Goal: Transaction & Acquisition: Obtain resource

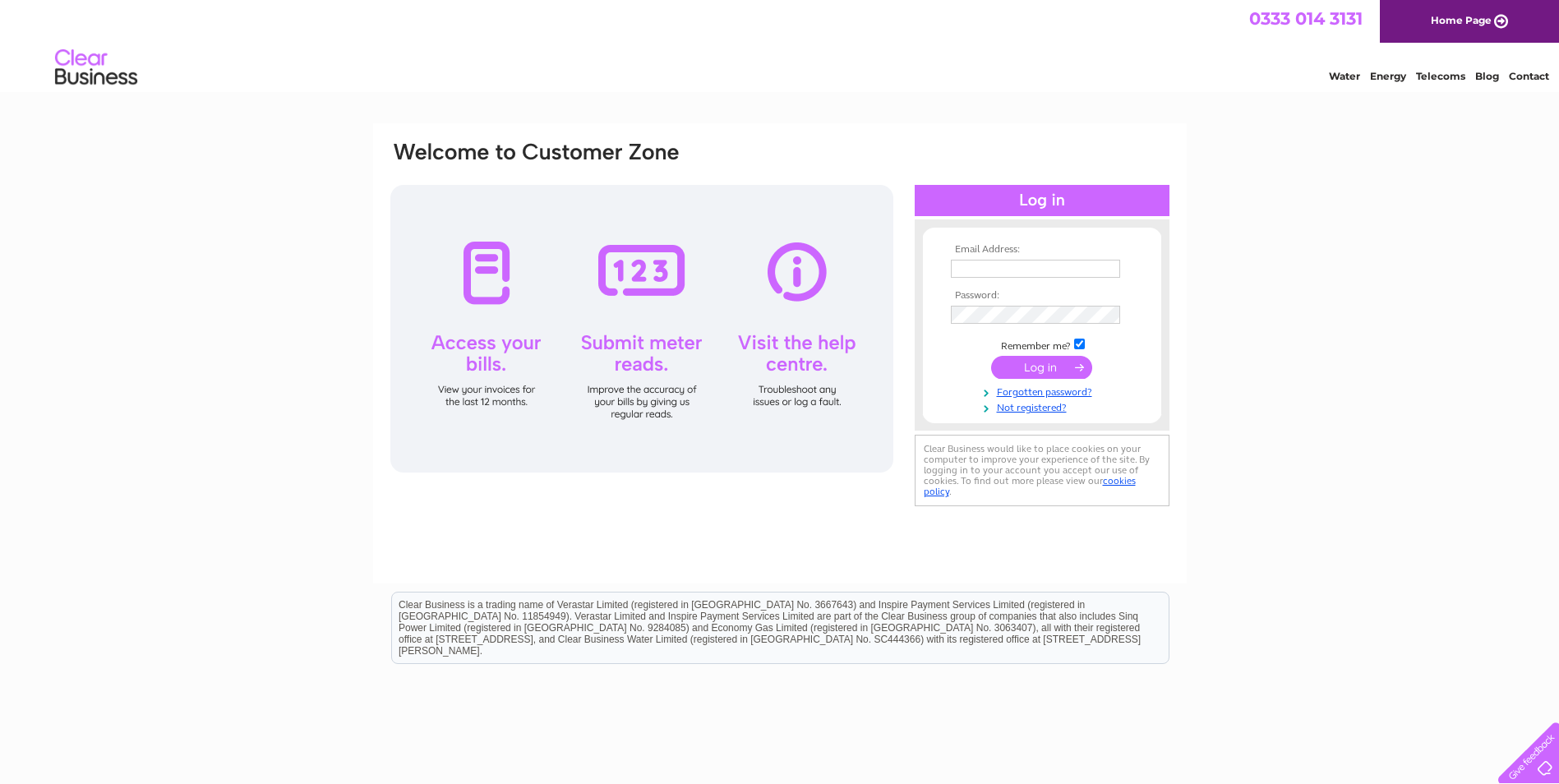
type input "natalias@charterhall.net"
click at [1057, 365] on input "submit" at bounding box center [1041, 367] width 101 height 23
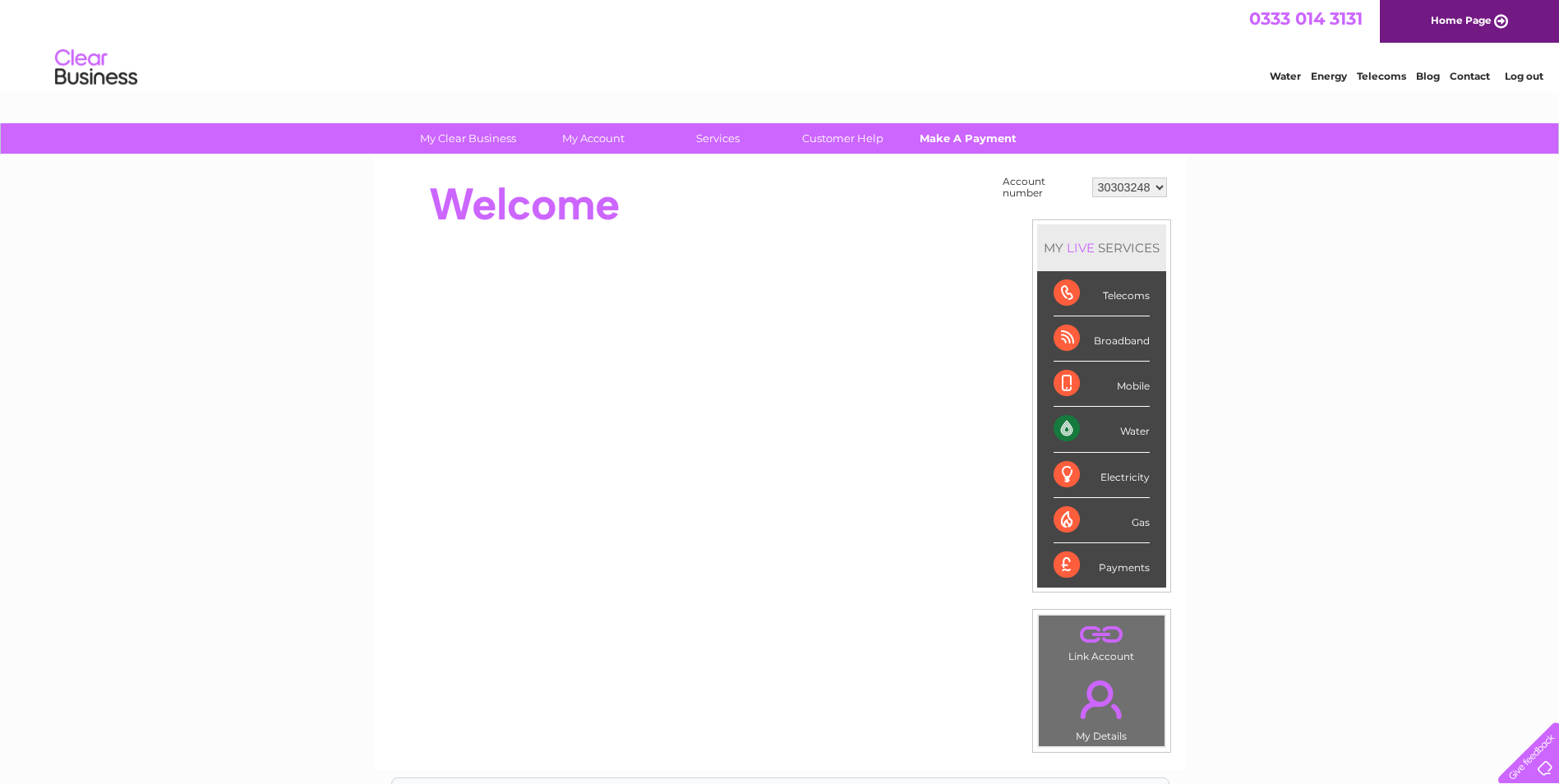
click at [960, 141] on link "Make A Payment" at bounding box center [967, 138] width 135 height 31
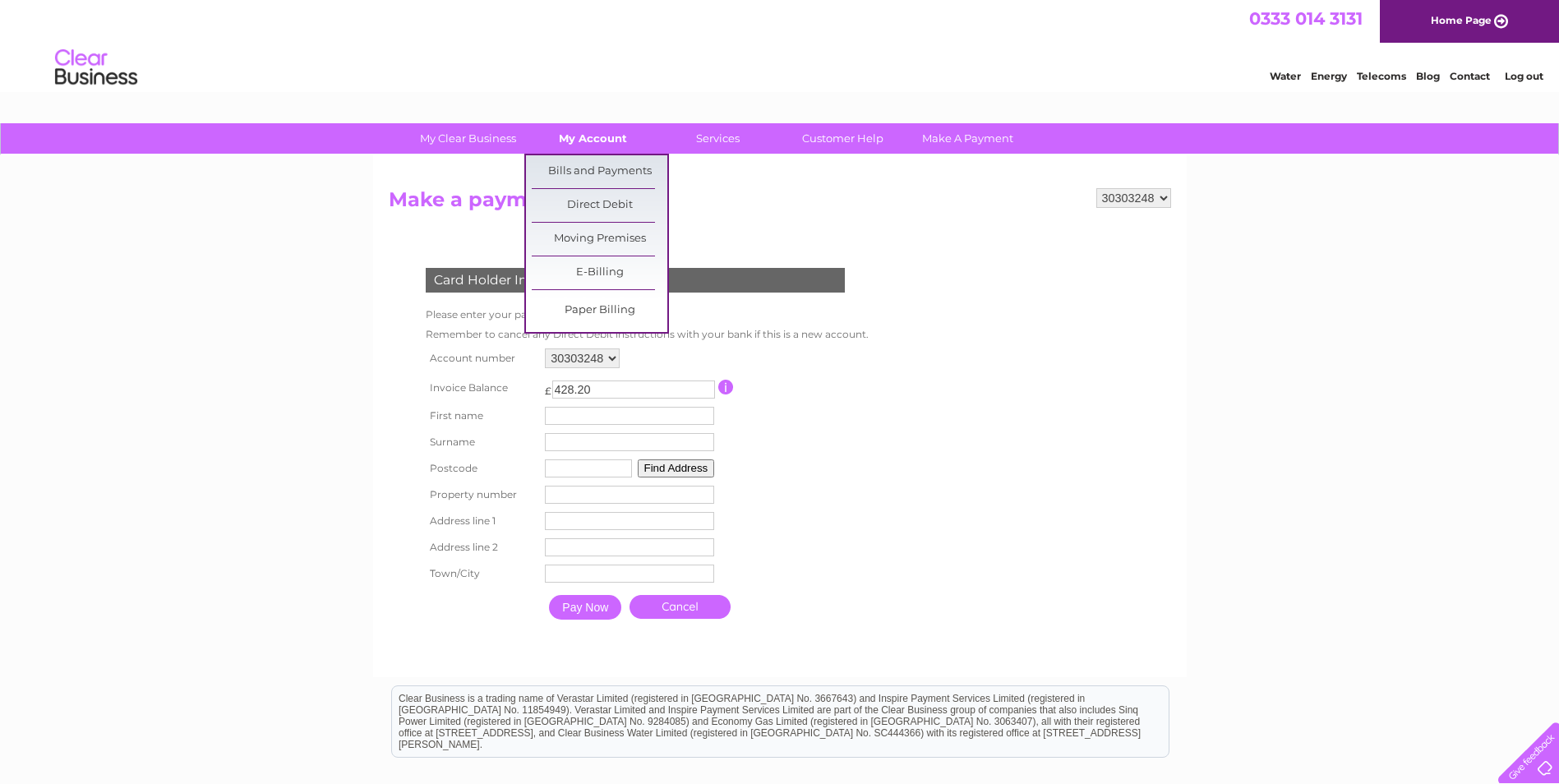
click at [577, 136] on link "My Account" at bounding box center [592, 138] width 135 height 31
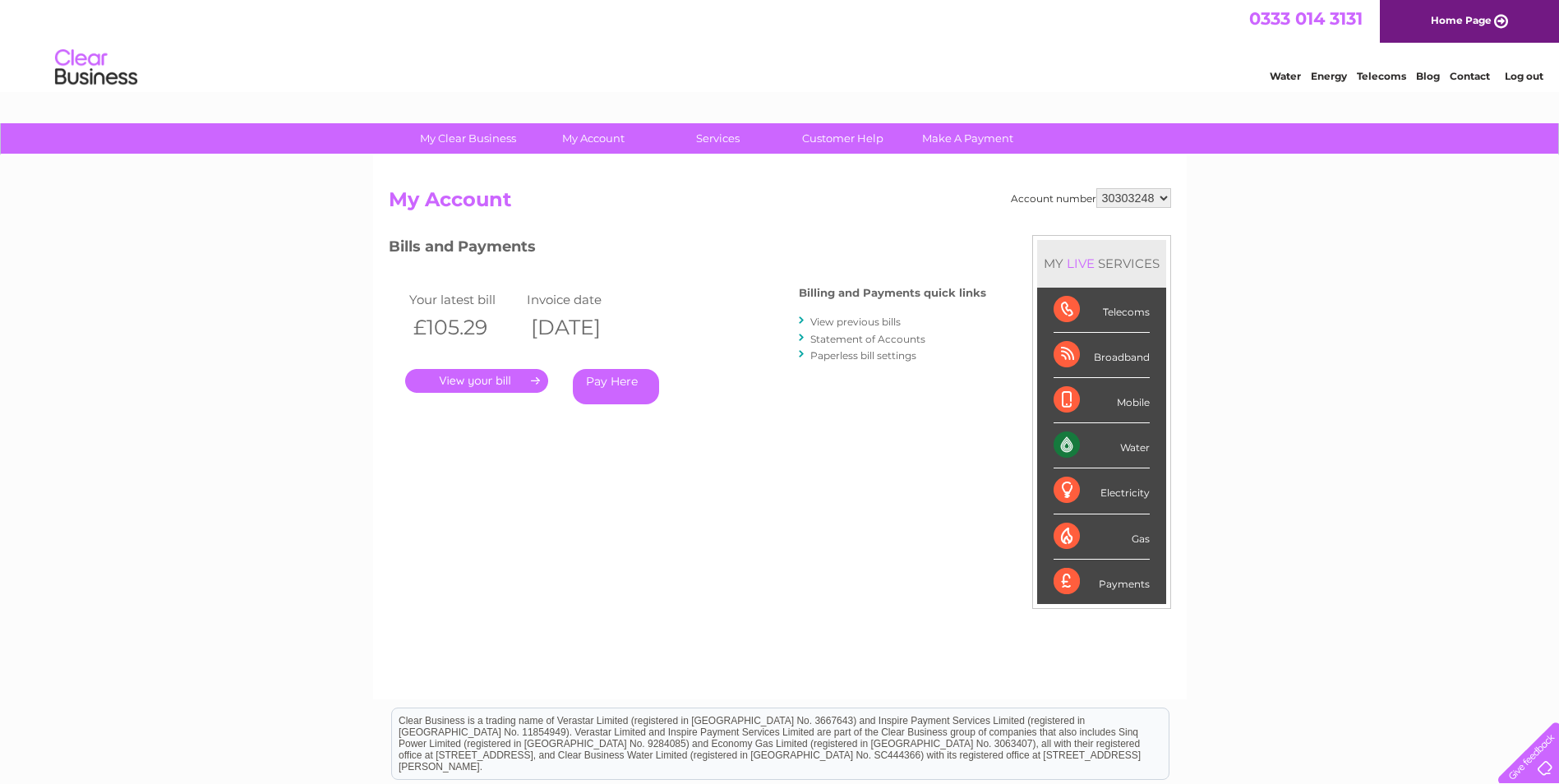
click at [842, 322] on link "View previous bills" at bounding box center [855, 321] width 91 height 12
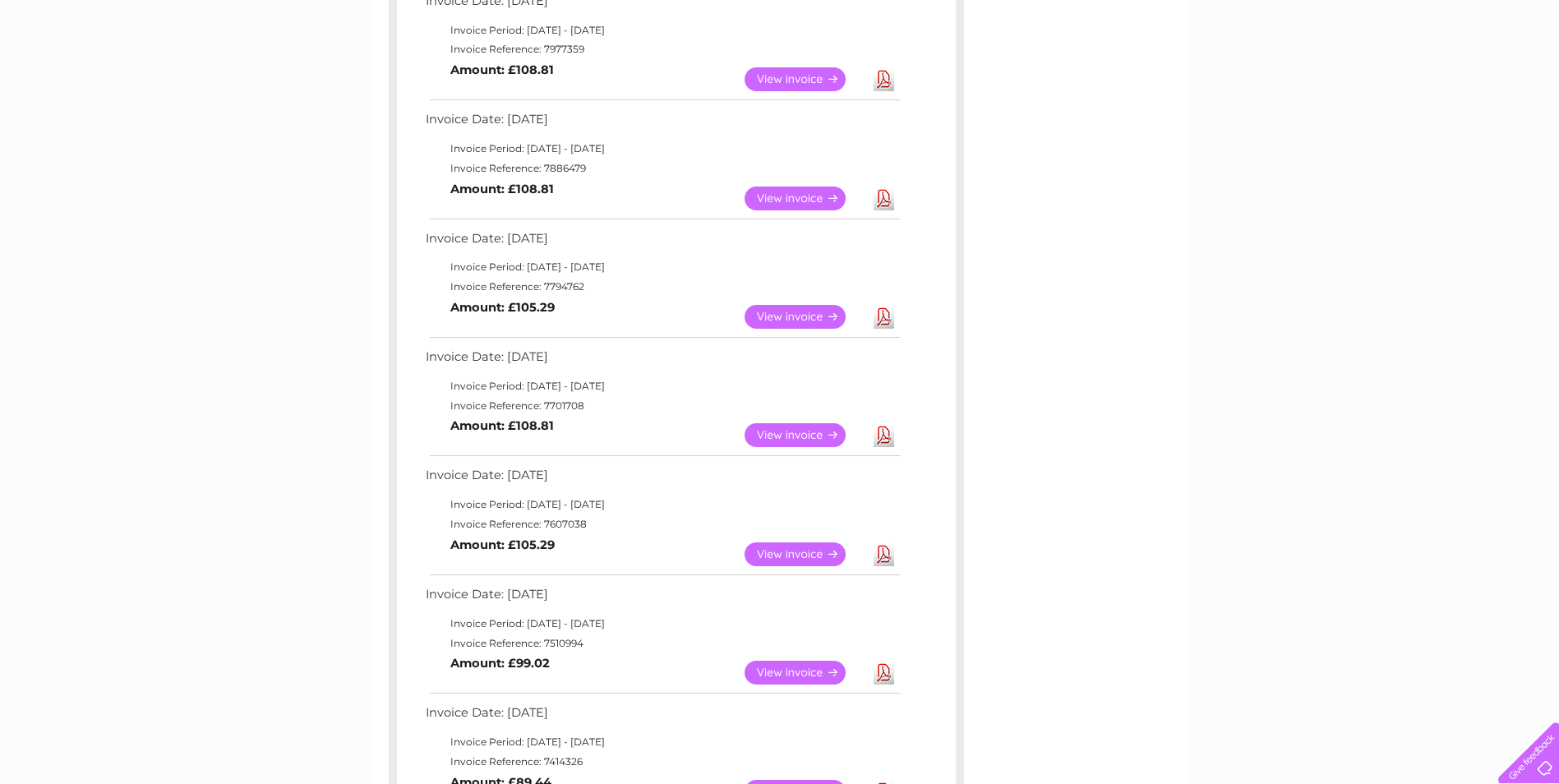
scroll to position [411, 0]
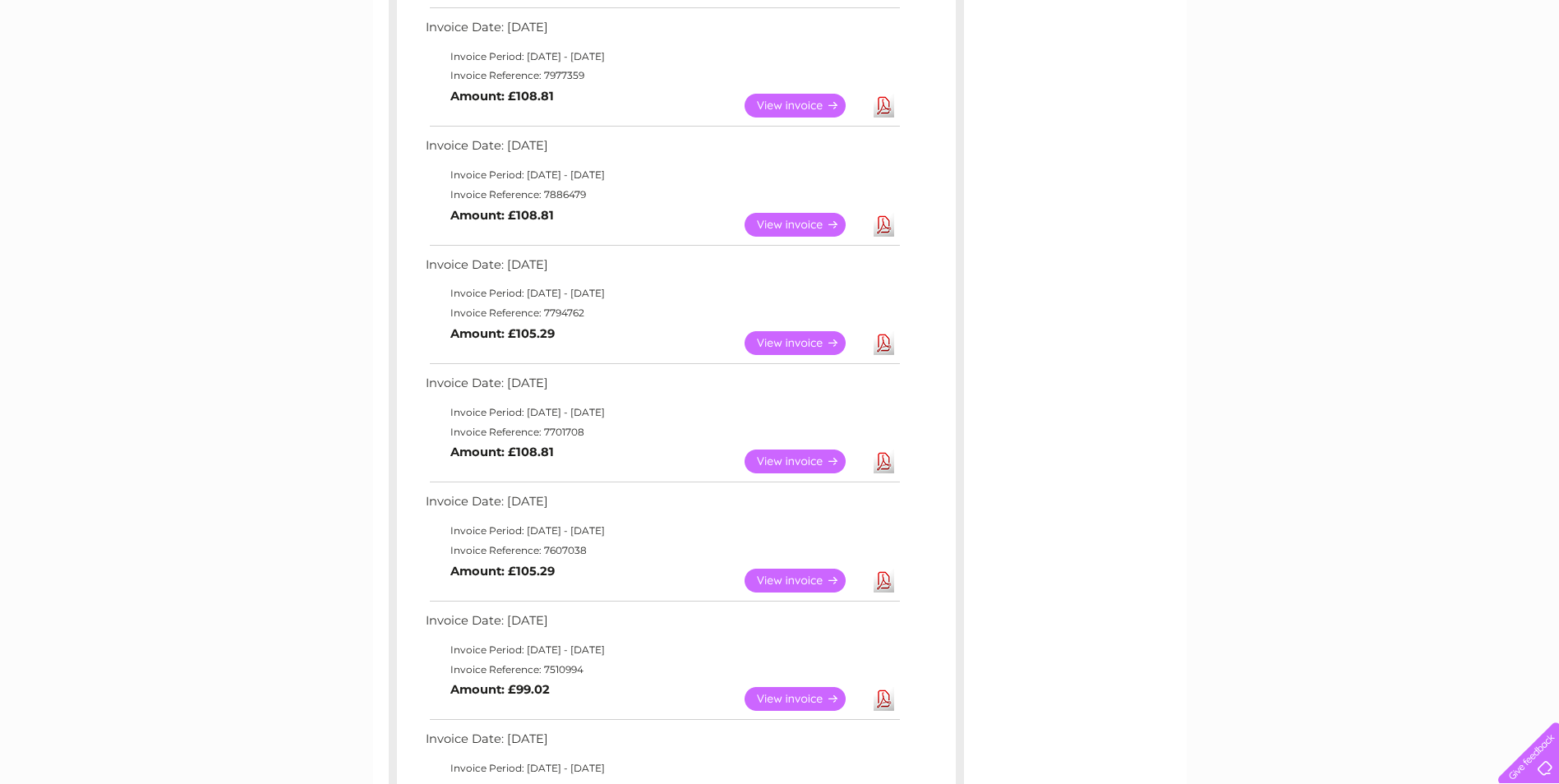
click at [819, 340] on link "View" at bounding box center [804, 343] width 120 height 24
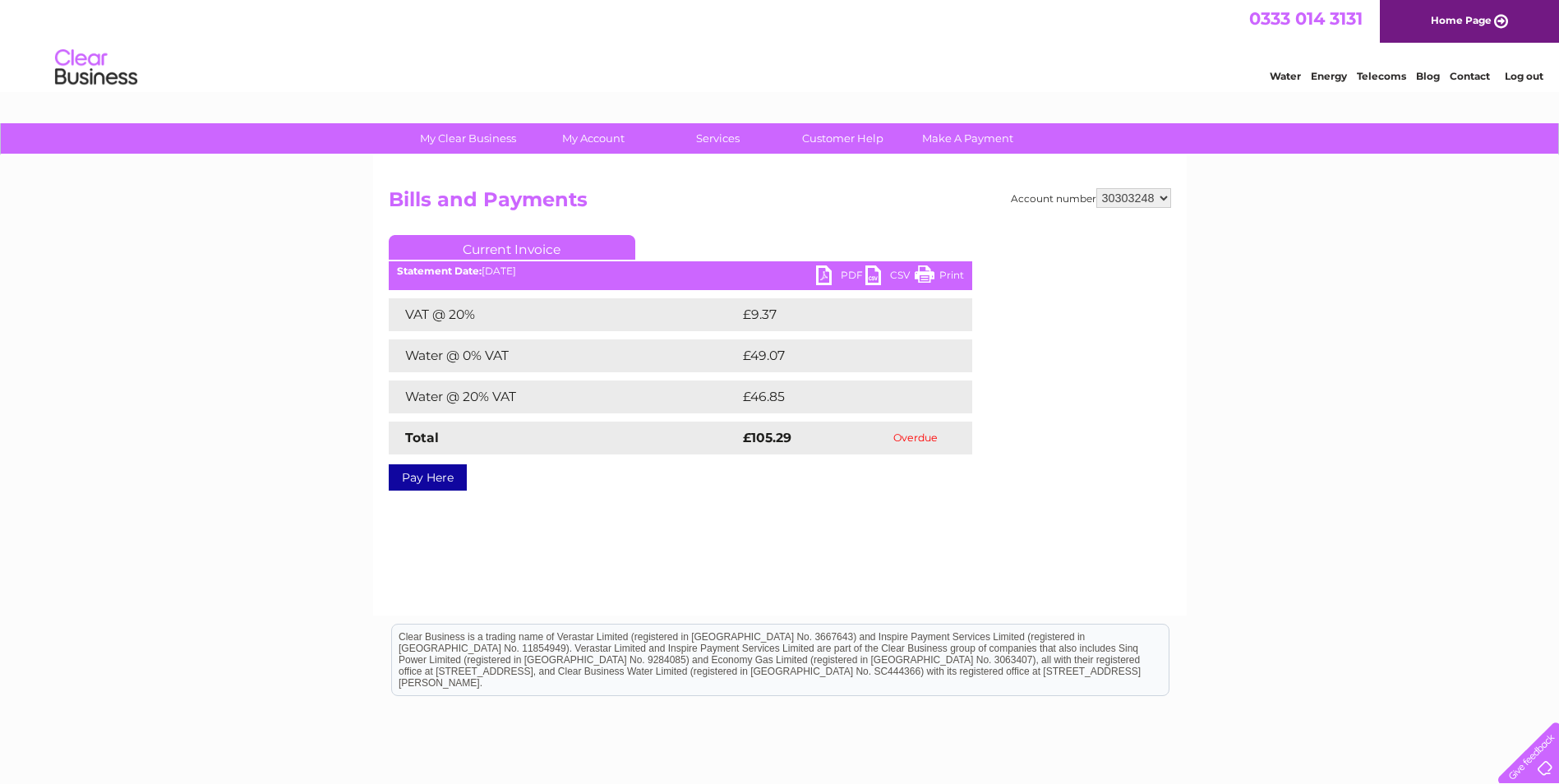
click at [840, 270] on link "PDF" at bounding box center [840, 278] width 49 height 24
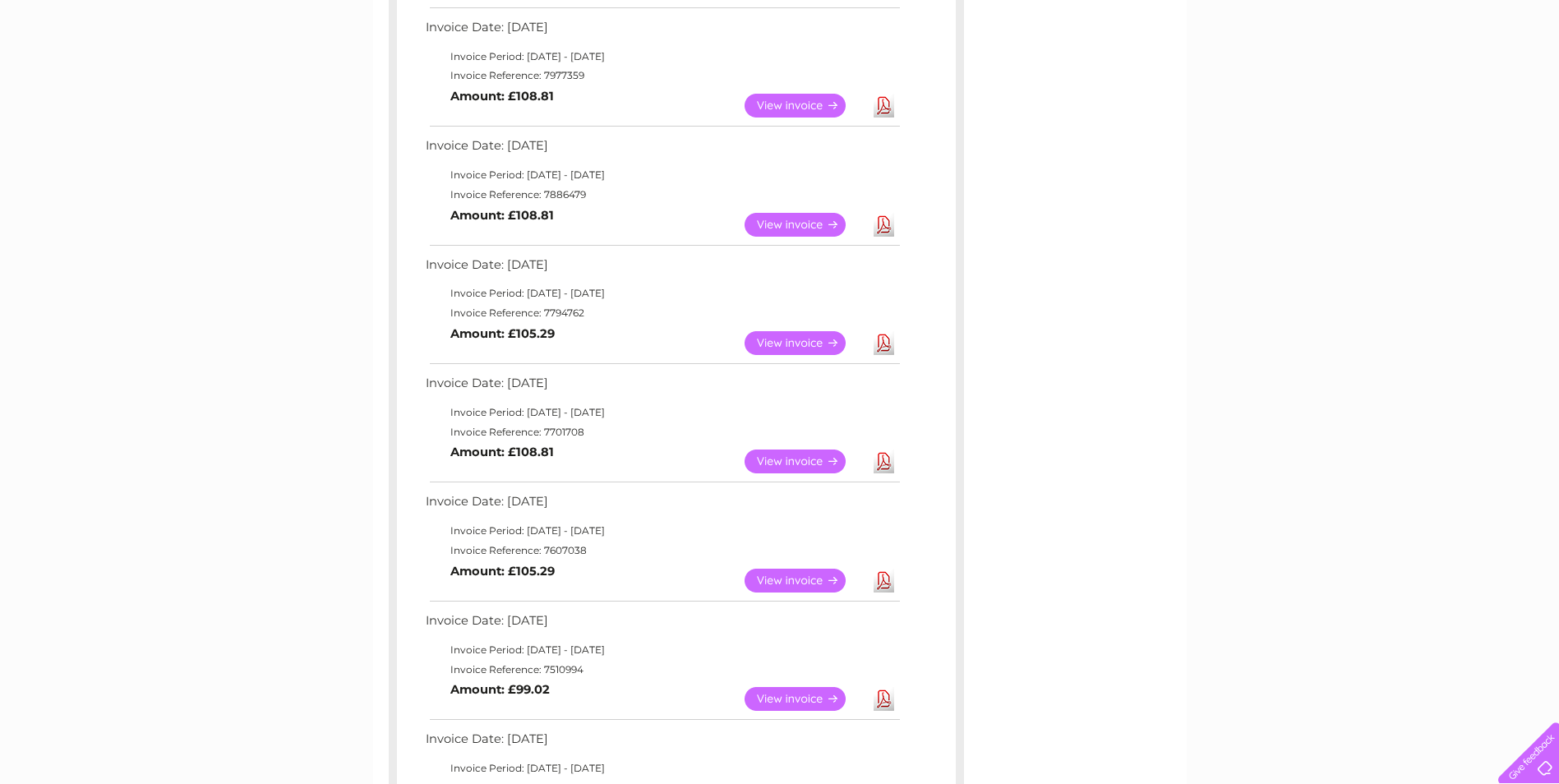
click at [816, 223] on link "View" at bounding box center [804, 225] width 120 height 24
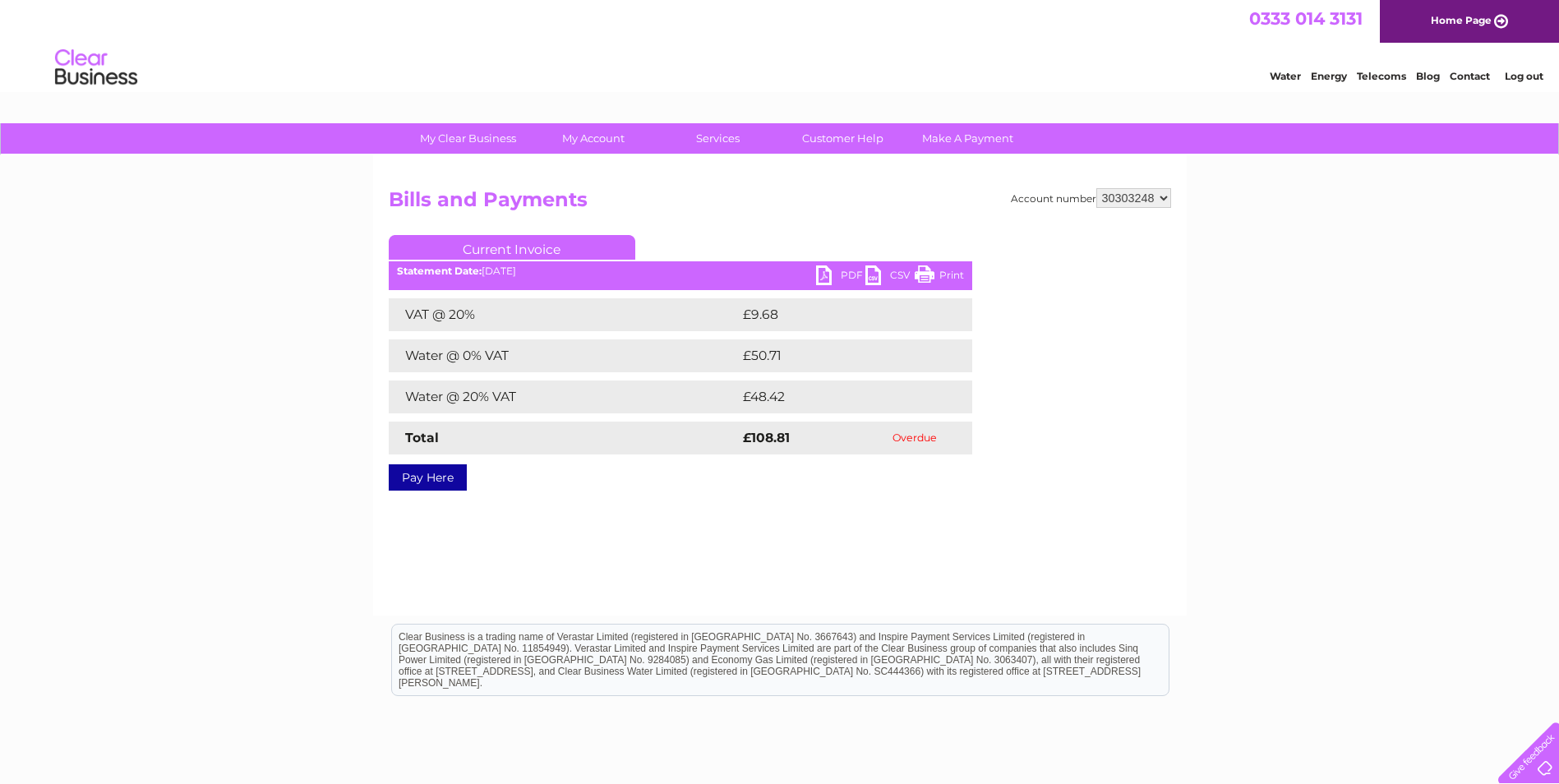
click at [849, 275] on link "PDF" at bounding box center [840, 278] width 49 height 24
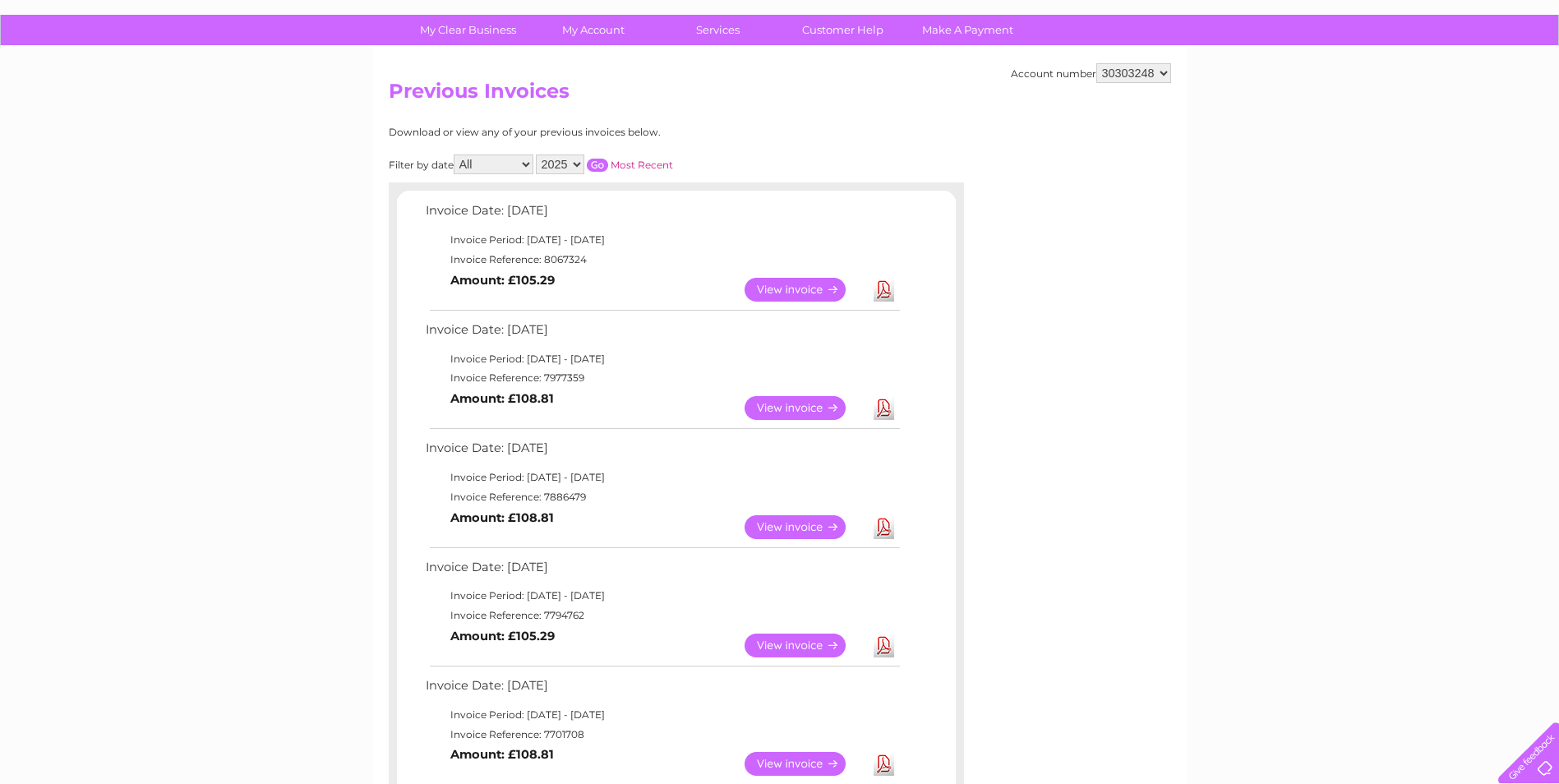
scroll to position [82, 0]
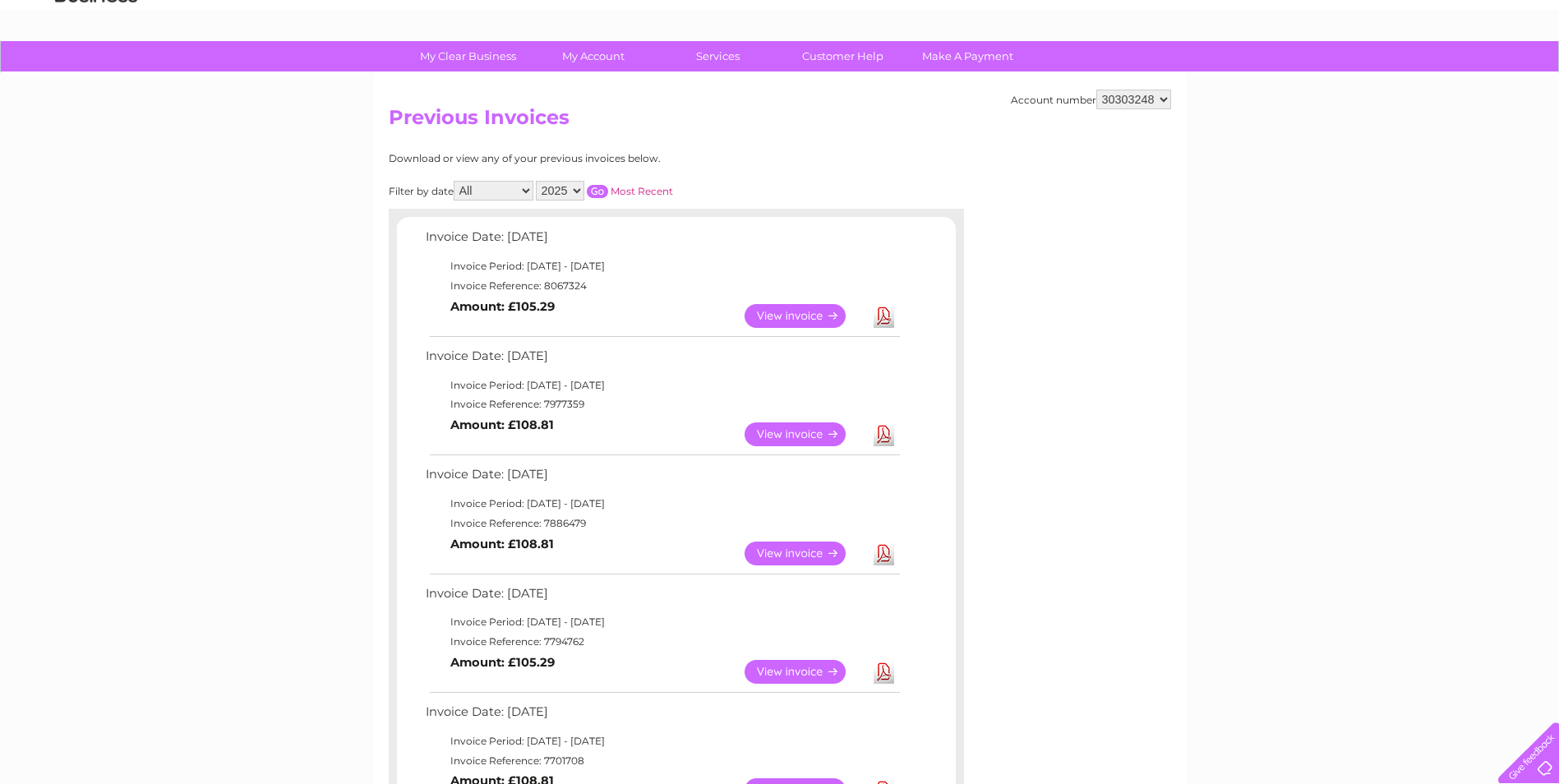
click at [803, 432] on link "View" at bounding box center [804, 434] width 120 height 24
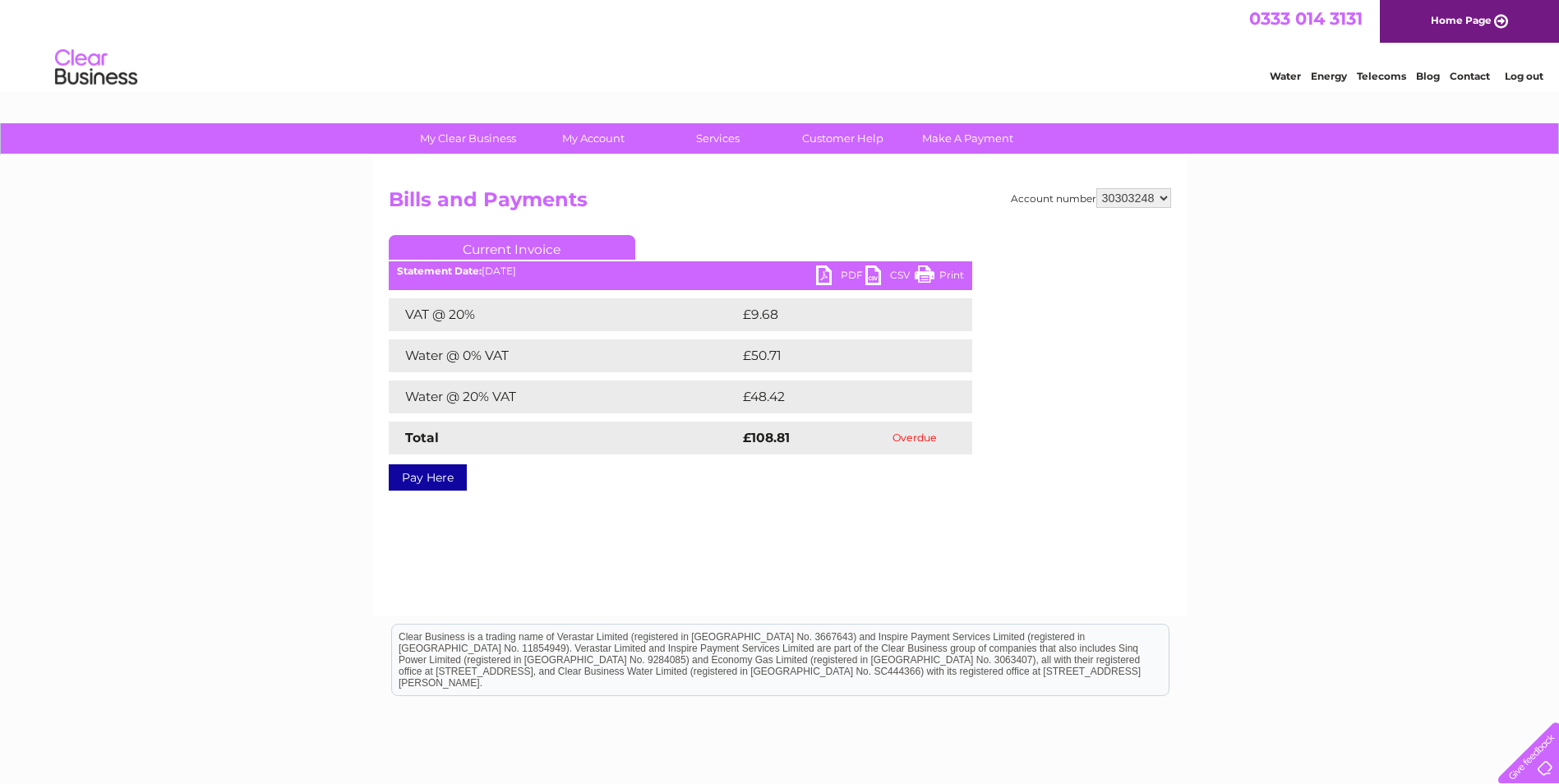
click at [836, 274] on link "PDF" at bounding box center [840, 278] width 49 height 24
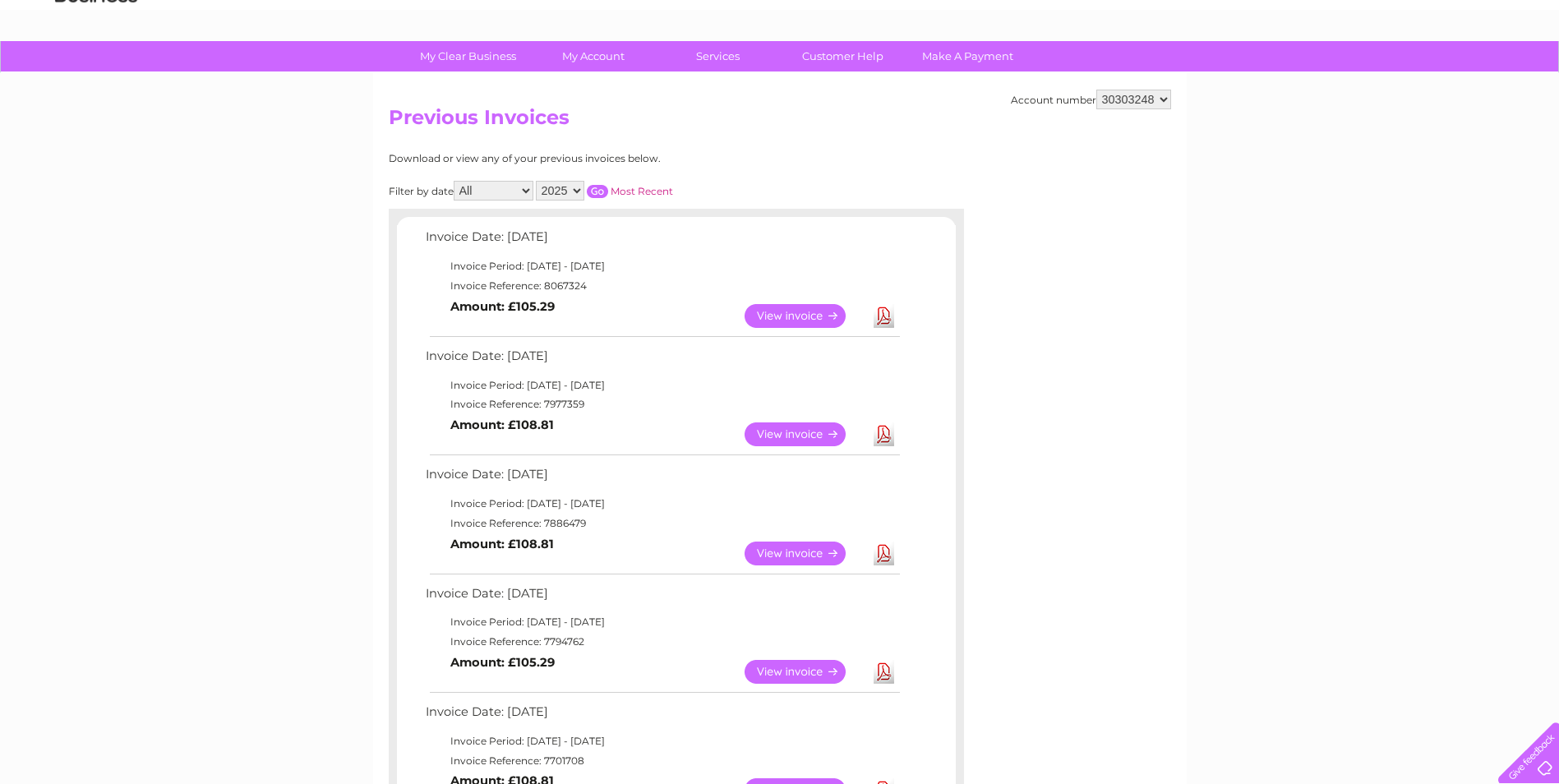
click at [797, 321] on link "View" at bounding box center [804, 316] width 120 height 24
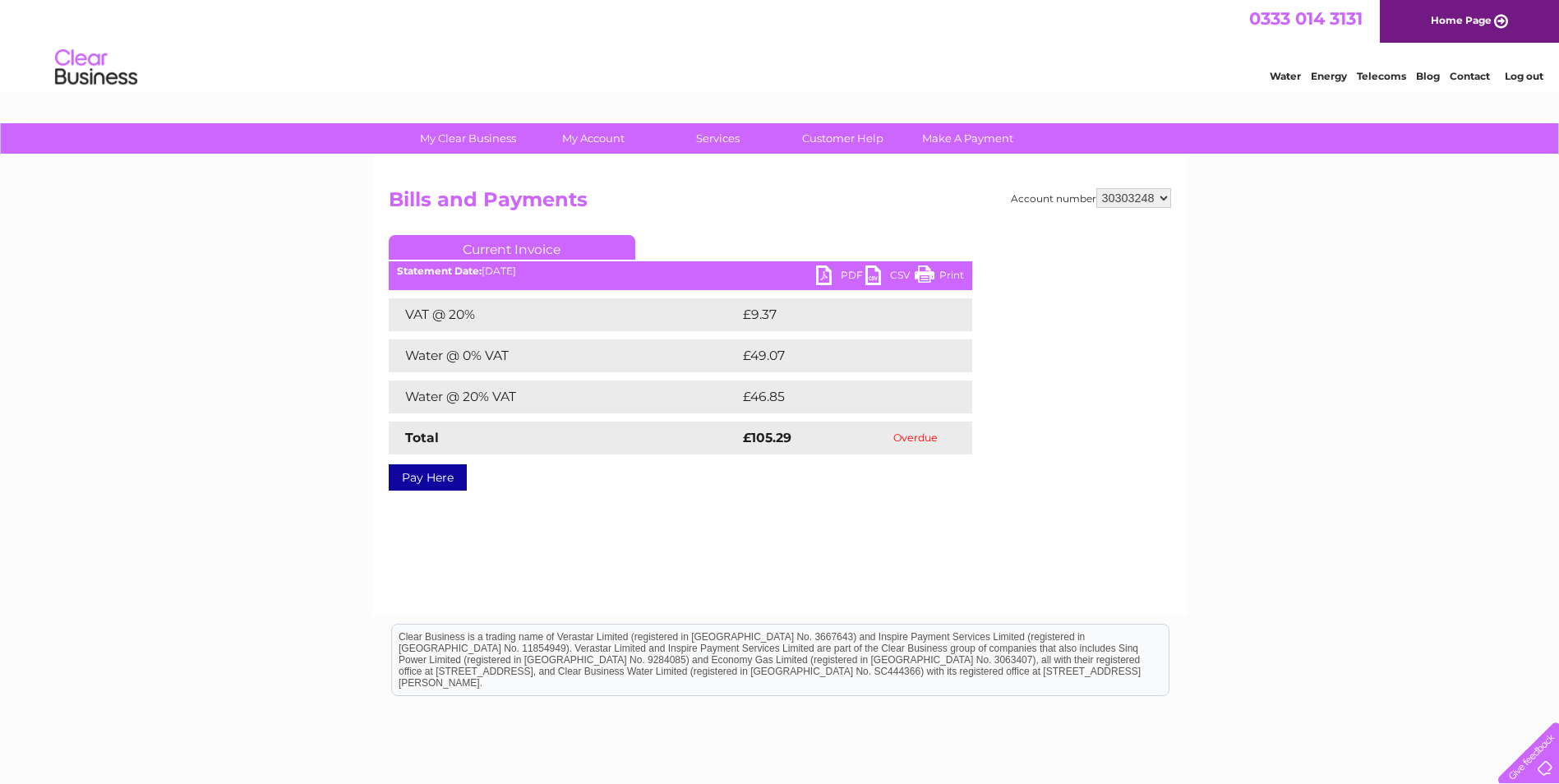
click at [827, 278] on link "PDF" at bounding box center [840, 278] width 49 height 24
